Goal: Task Accomplishment & Management: Complete application form

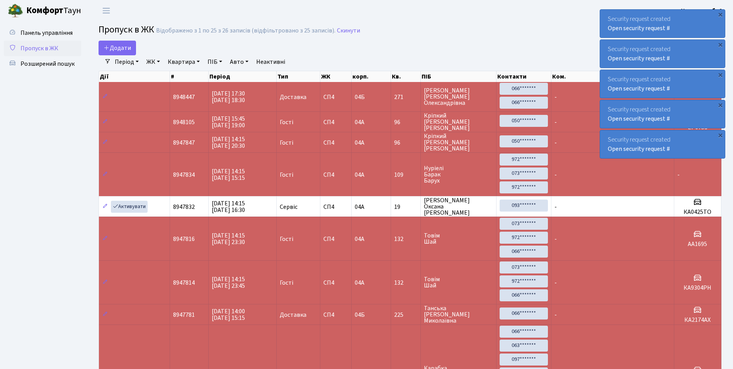
select select "25"
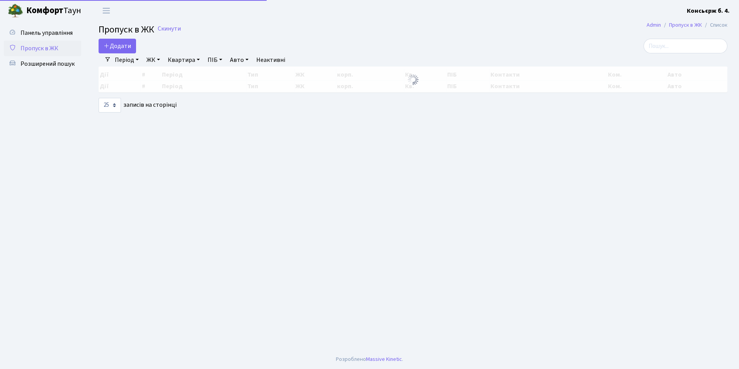
select select "25"
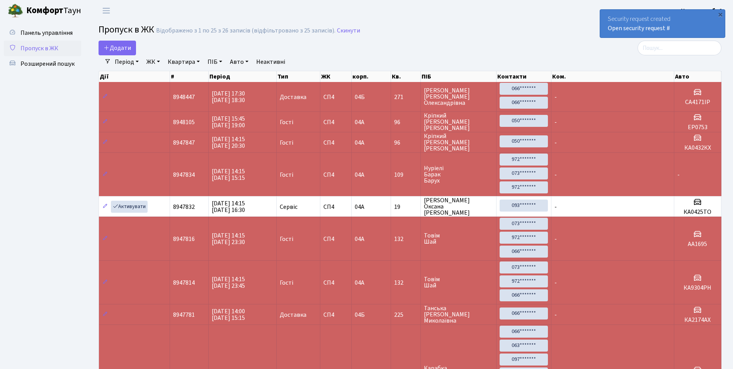
drag, startPoint x: 698, startPoint y: 44, endPoint x: 477, endPoint y: 46, distance: 220.4
click at [477, 46] on div "Додати" at bounding box center [305, 48] width 412 height 15
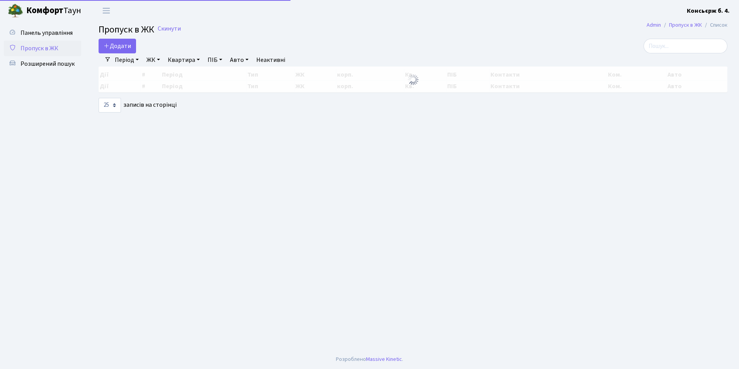
select select "25"
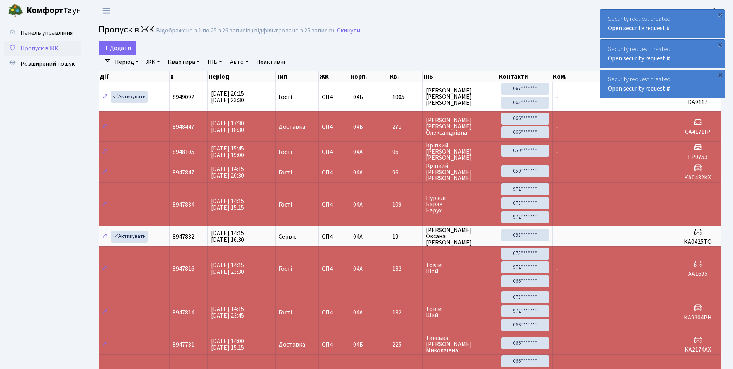
click at [155, 58] on link "ЖК" at bounding box center [153, 61] width 20 height 13
click at [167, 92] on link "СП4, [STREET_ADDRESS]" at bounding box center [184, 97] width 81 height 12
click at [130, 51] on span "Додати" at bounding box center [117, 48] width 27 height 9
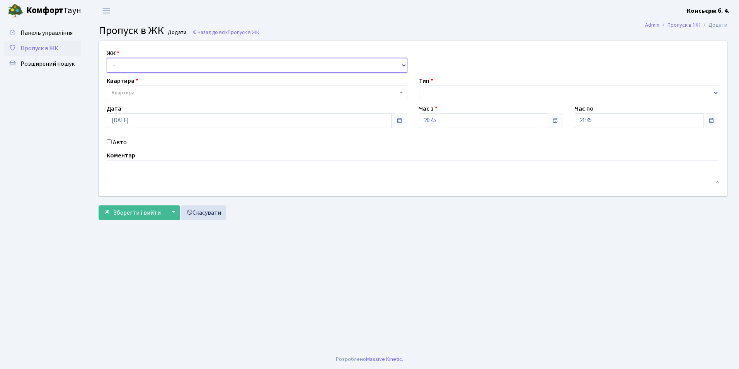
click at [141, 67] on select "- СП4, Столичне шосе, 5" at bounding box center [257, 65] width 301 height 15
select select "325"
click at [107, 58] on select "- СП4, Столичне шосе, 5" at bounding box center [257, 65] width 301 height 15
select select
click at [150, 94] on span "Квартира" at bounding box center [255, 93] width 286 height 8
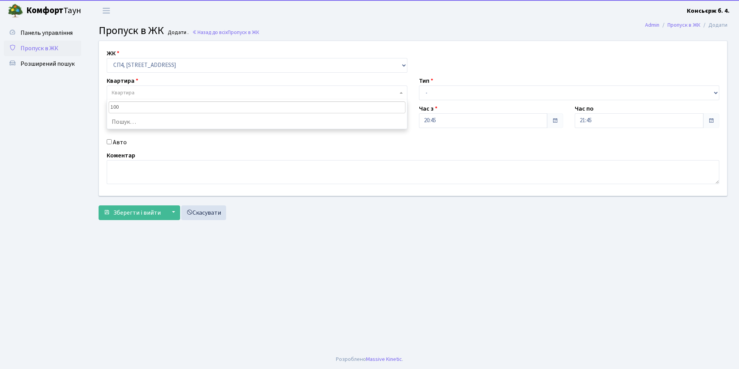
type input "1000"
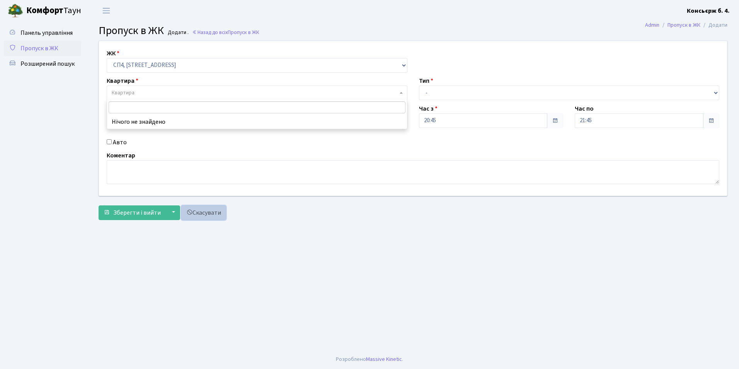
click at [215, 214] on link "Скасувати" at bounding box center [203, 212] width 45 height 15
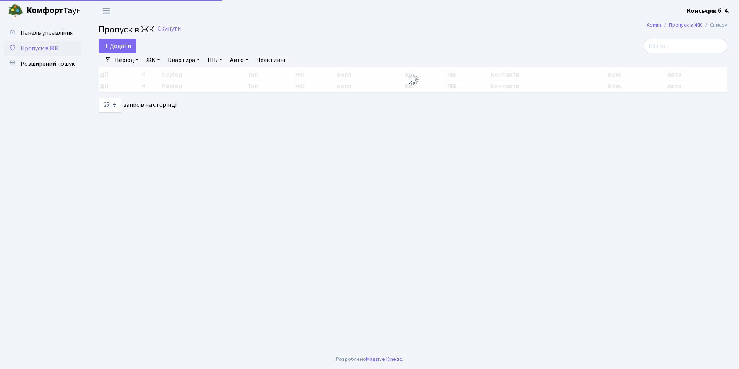
select select "25"
